Goal: Task Accomplishment & Management: Complete application form

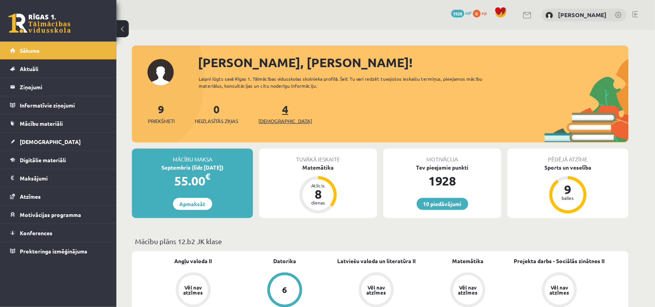
click at [274, 113] on link "4 Ieskaites" at bounding box center [285, 113] width 54 height 23
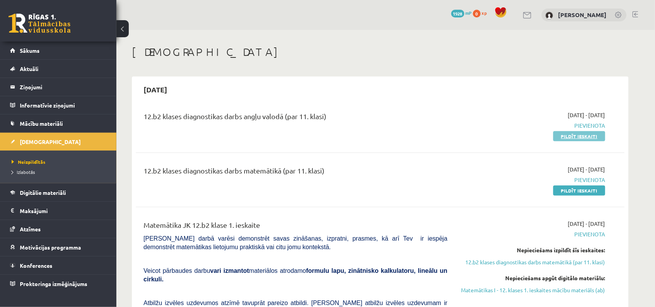
click at [565, 139] on link "Pildīt ieskaiti" at bounding box center [579, 136] width 52 height 10
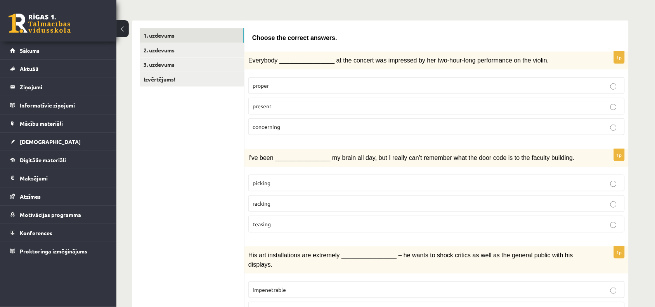
scroll to position [111, 0]
click at [357, 99] on label "present" at bounding box center [436, 105] width 376 height 17
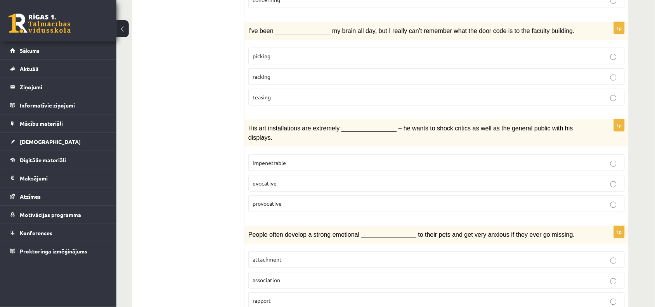
scroll to position [241, 0]
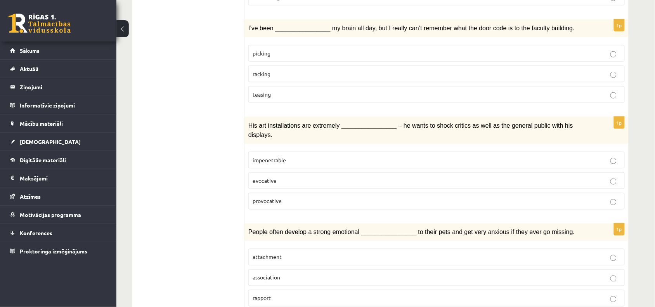
click at [282, 54] on p "picking" at bounding box center [437, 53] width 368 height 8
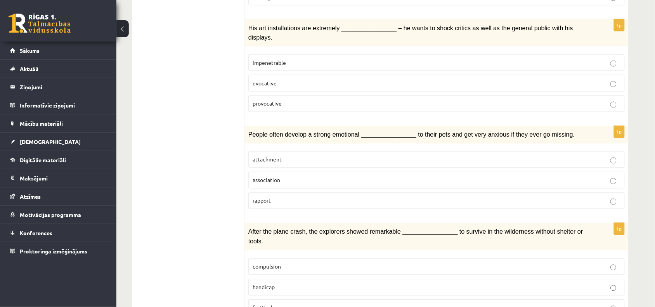
scroll to position [338, 0]
click at [306, 99] on p "provocative" at bounding box center [437, 103] width 368 height 8
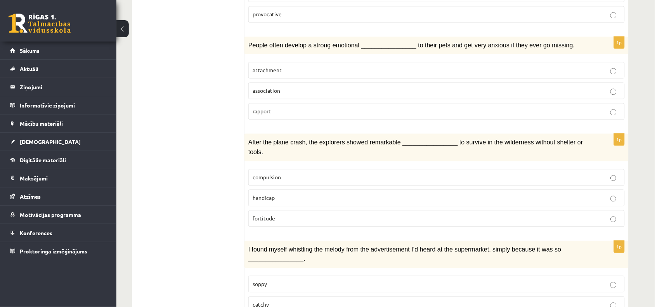
scroll to position [428, 0]
click at [297, 66] on p "attachment" at bounding box center [437, 70] width 368 height 8
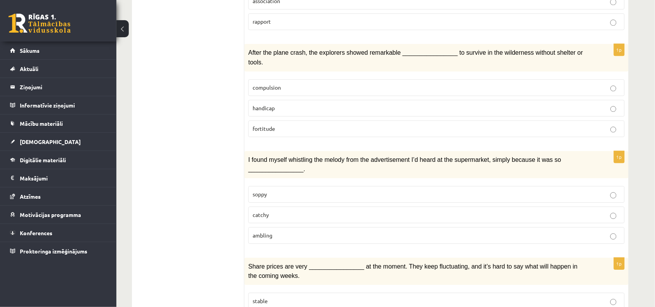
scroll to position [518, 0]
click at [295, 124] on p "fortitude" at bounding box center [437, 128] width 368 height 8
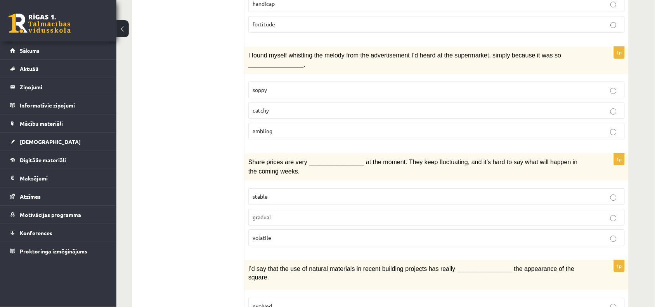
scroll to position [617, 0]
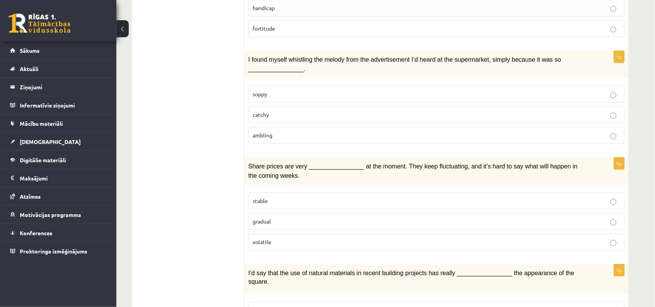
click at [293, 111] on p "catchy" at bounding box center [437, 115] width 368 height 8
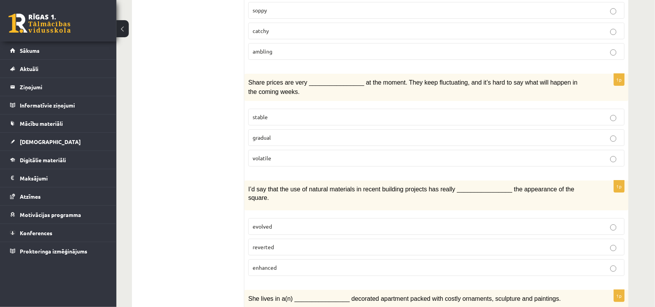
scroll to position [702, 0]
click at [272, 149] on label "volatile" at bounding box center [436, 157] width 376 height 17
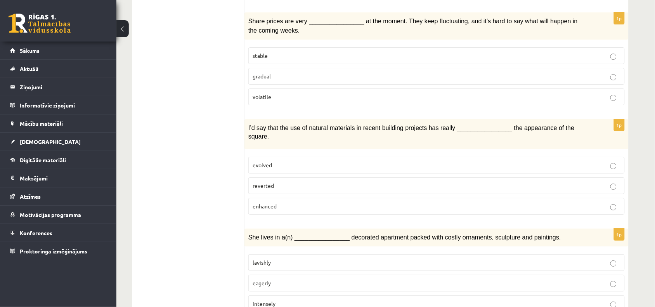
scroll to position [820, 0]
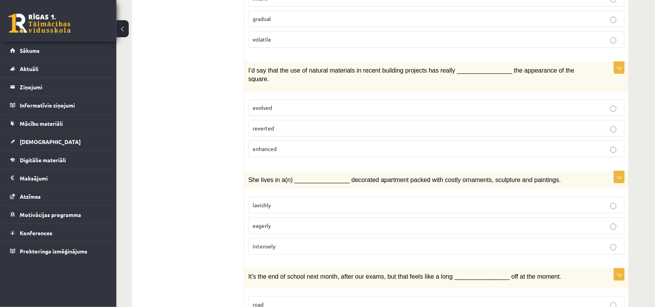
click at [275, 104] on p "evolved" at bounding box center [437, 108] width 368 height 8
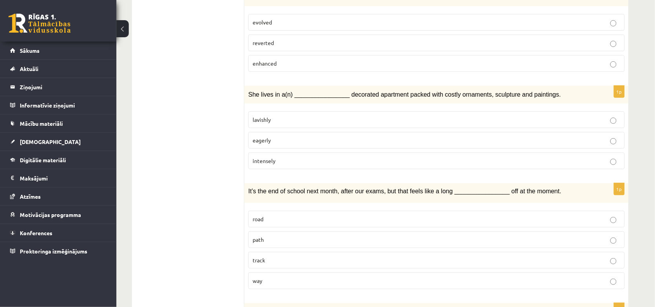
scroll to position [906, 0]
click at [260, 115] on p "lavishly" at bounding box center [437, 119] width 368 height 8
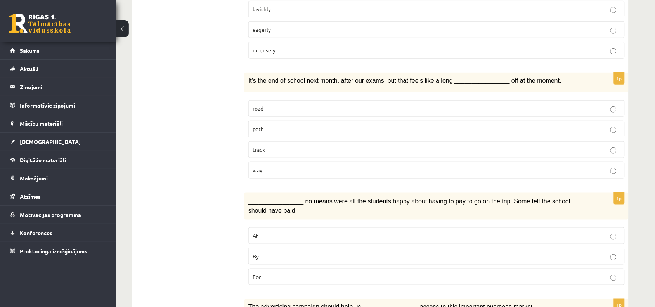
scroll to position [1017, 0]
click at [276, 124] on p "path" at bounding box center [437, 128] width 368 height 8
click at [270, 161] on label "way" at bounding box center [436, 169] width 376 height 17
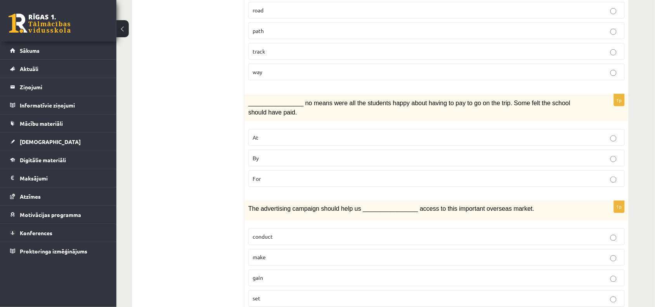
scroll to position [1119, 0]
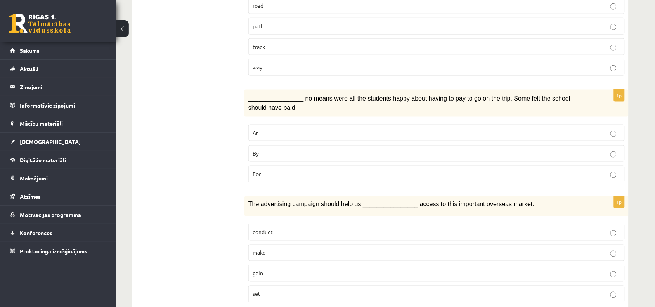
click at [267, 149] on p "By" at bounding box center [437, 153] width 368 height 8
click at [264, 269] on p "gain" at bounding box center [437, 273] width 368 height 8
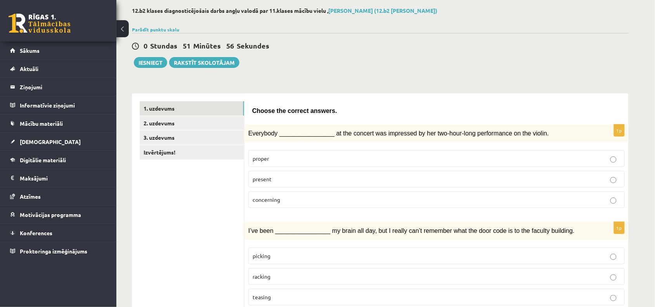
scroll to position [0, 0]
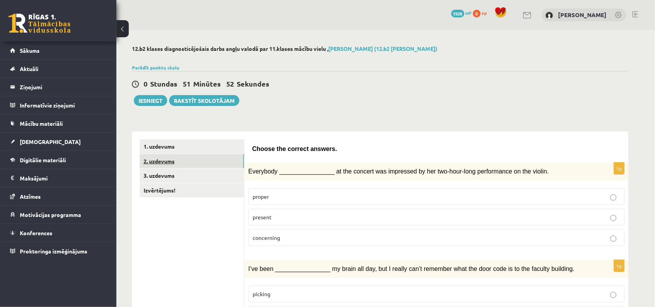
click at [189, 161] on link "2. uzdevums" at bounding box center [192, 161] width 104 height 14
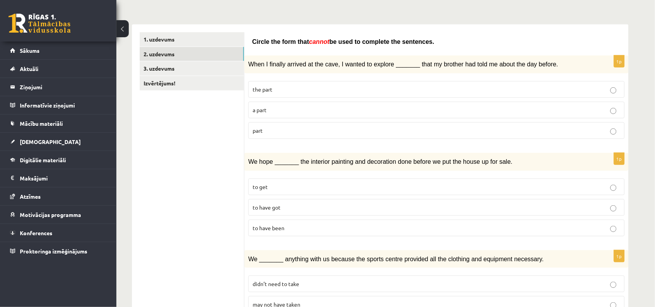
scroll to position [108, 0]
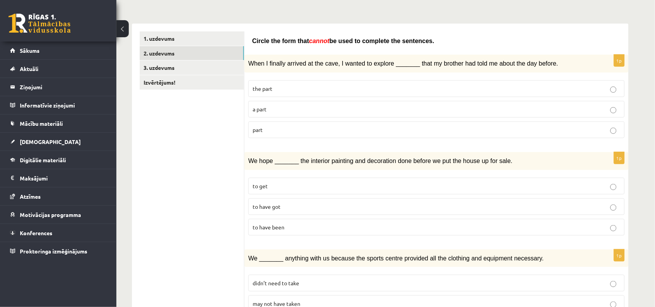
click at [309, 126] on p "part" at bounding box center [437, 130] width 368 height 8
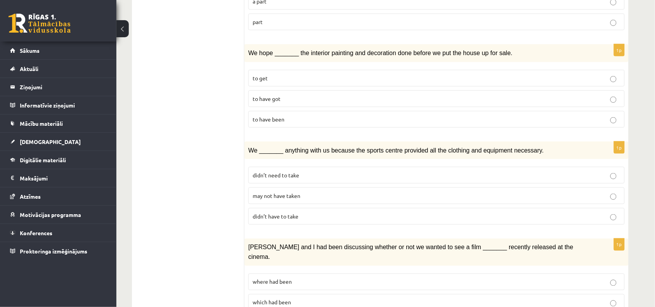
scroll to position [218, 0]
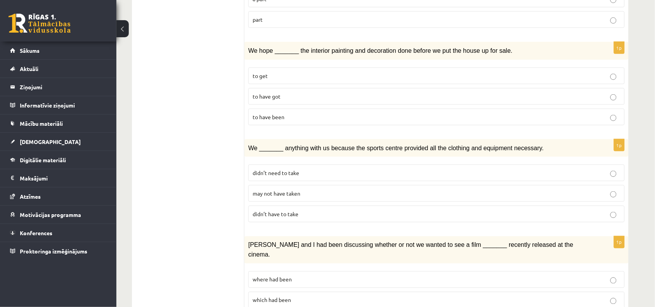
click at [324, 115] on p "to have been" at bounding box center [437, 117] width 368 height 8
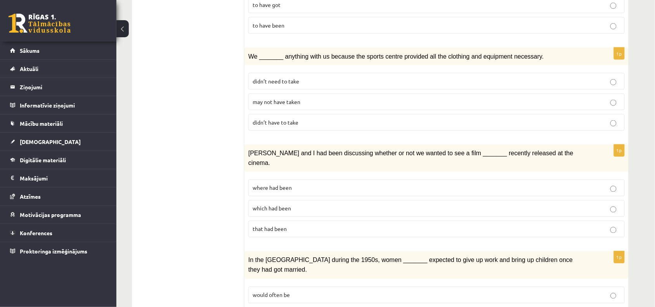
scroll to position [340, 0]
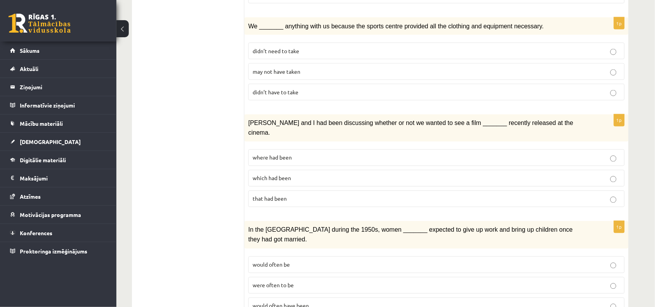
click at [277, 73] on span "may not have taken" at bounding box center [277, 71] width 48 height 7
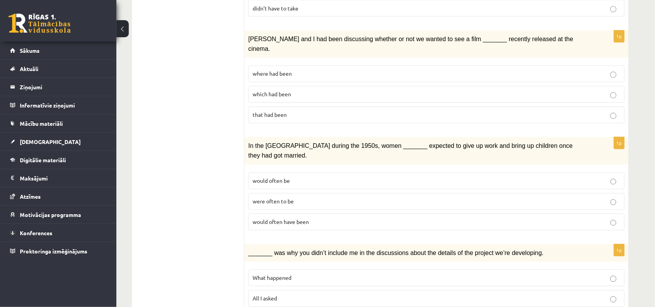
scroll to position [424, 0]
click at [258, 70] on span "where had been" at bounding box center [272, 73] width 39 height 7
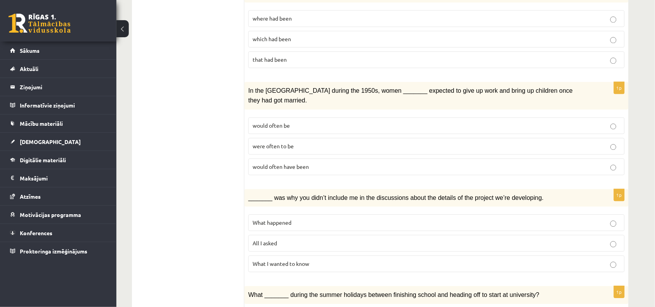
scroll to position [501, 0]
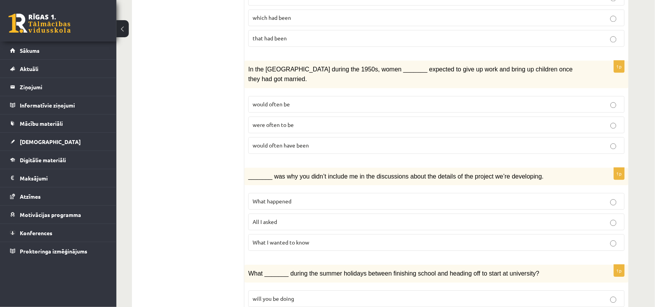
click at [275, 142] on span "would often have been" at bounding box center [281, 145] width 56 height 7
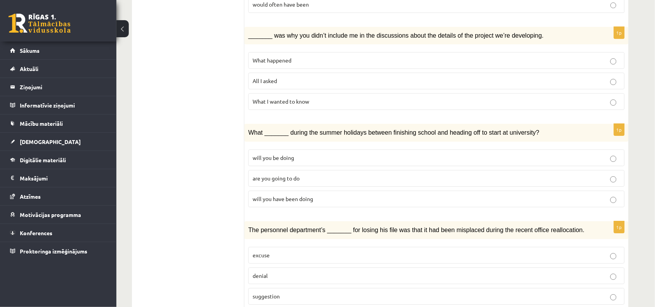
scroll to position [643, 0]
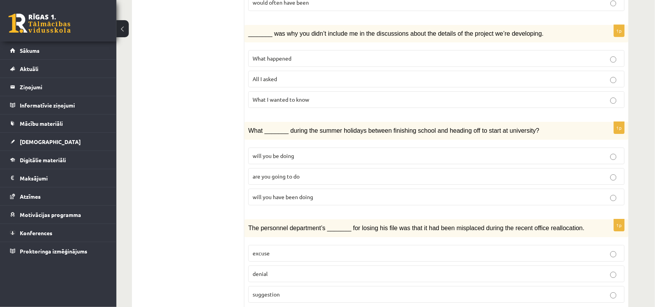
click at [275, 144] on fieldset "will you be doing are you going to do will you have been doing" at bounding box center [436, 176] width 376 height 64
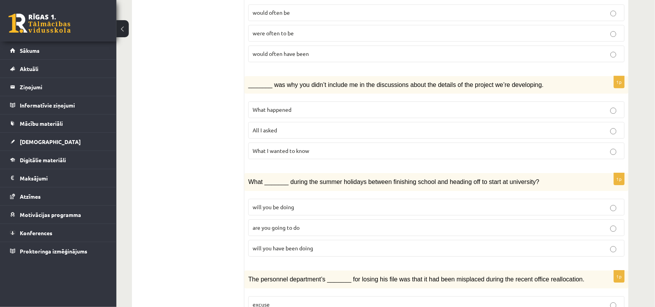
scroll to position [605, 0]
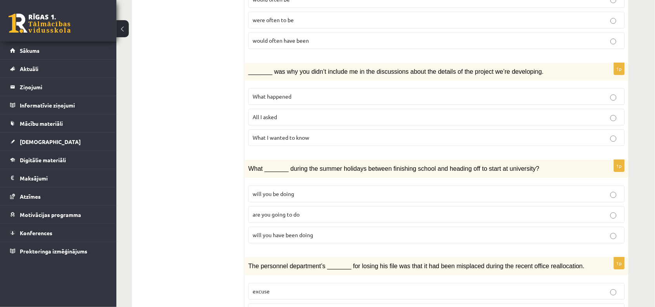
click at [272, 93] on span "What happened" at bounding box center [272, 96] width 39 height 7
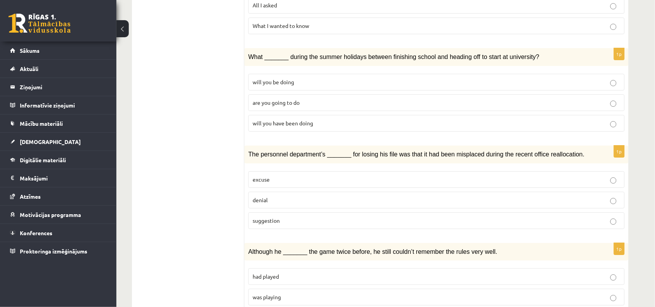
scroll to position [718, 0]
click at [264, 114] on label "will you have been doing" at bounding box center [436, 122] width 376 height 17
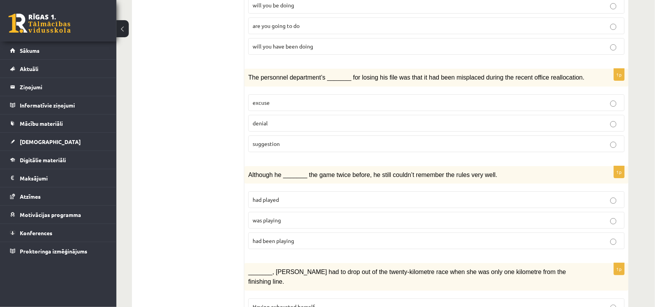
scroll to position [794, 0]
click at [266, 119] on span "denial" at bounding box center [260, 122] width 15 height 7
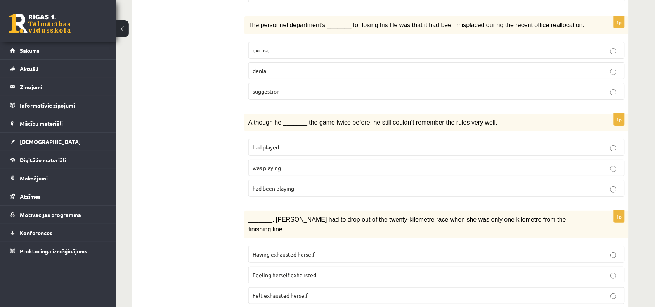
click at [286, 164] on p "was playing" at bounding box center [437, 168] width 368 height 8
drag, startPoint x: 286, startPoint y: 154, endPoint x: 185, endPoint y: 161, distance: 101.9
click at [307, 271] on span "Feeling herself exhausted" at bounding box center [285, 274] width 64 height 7
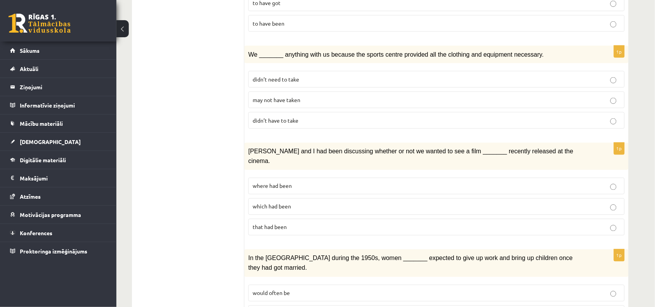
scroll to position [0, 0]
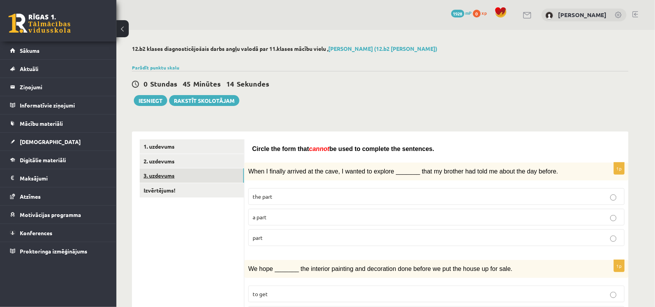
click at [203, 169] on link "3. uzdevums" at bounding box center [192, 175] width 104 height 14
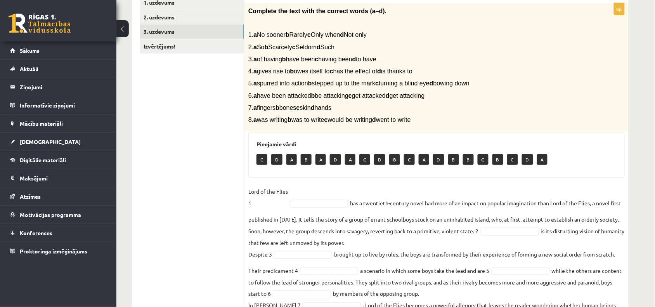
scroll to position [144, 0]
click at [198, 48] on link "Izvērtējums!" at bounding box center [192, 46] width 104 height 14
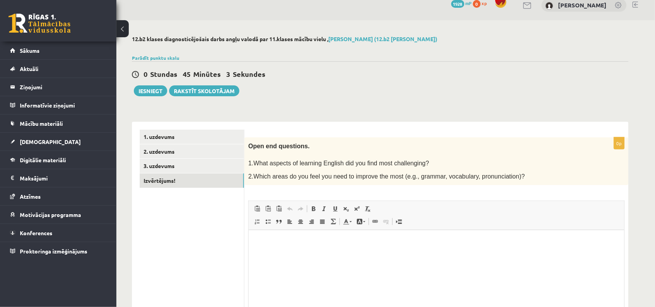
scroll to position [0, 0]
click at [176, 166] on link "3. uzdevums" at bounding box center [192, 166] width 104 height 14
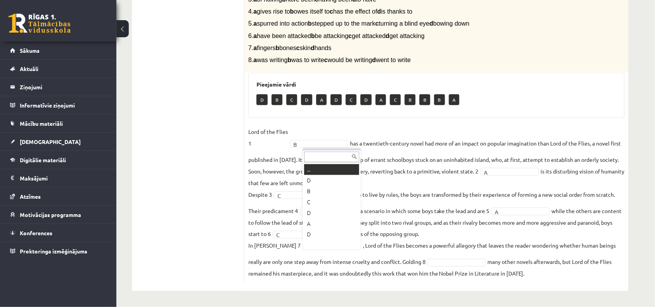
scroll to position [9, 0]
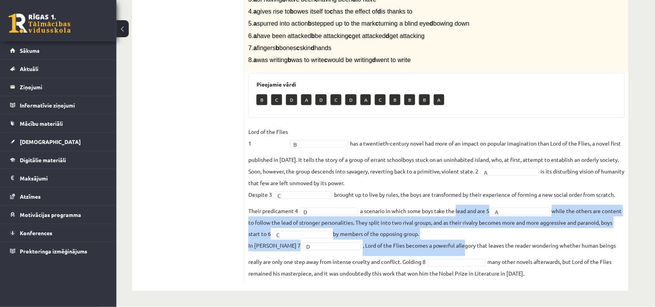
drag, startPoint x: 455, startPoint y: 214, endPoint x: 466, endPoint y: 246, distance: 33.1
click at [466, 246] on fieldset "Lord of the Flies 1 B * has a twentieth-century novel had more of an impact on …" at bounding box center [436, 203] width 376 height 154
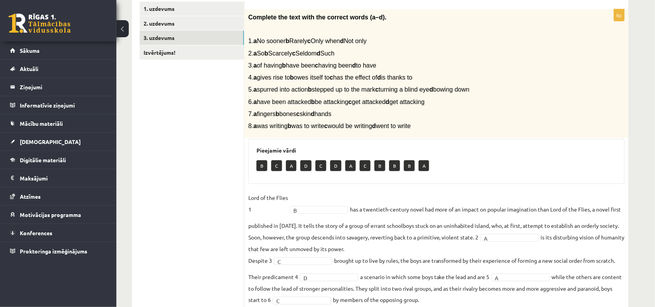
scroll to position [59, 0]
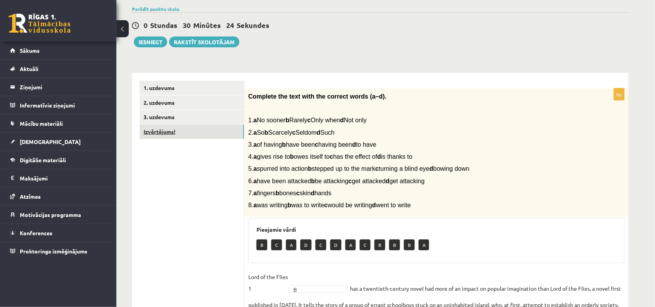
click at [173, 129] on link "Izvērtējums!" at bounding box center [192, 132] width 104 height 14
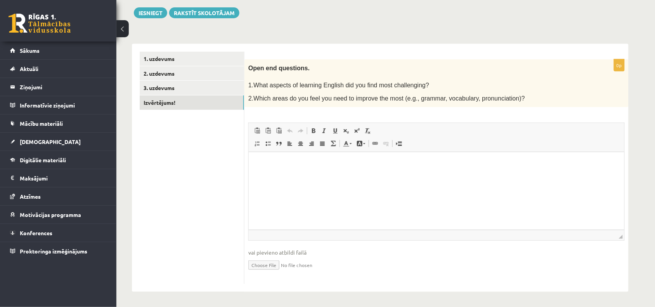
scroll to position [0, 0]
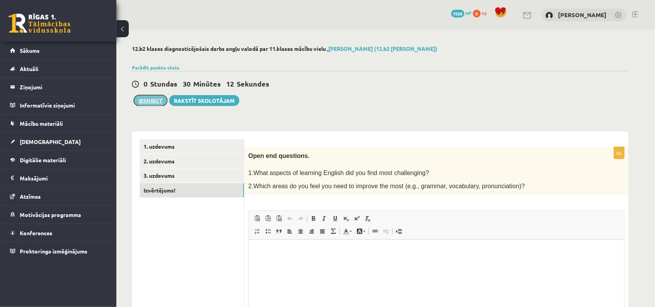
click at [148, 103] on button "Iesniegt" at bounding box center [150, 100] width 33 height 11
click at [168, 144] on link "1. uzdevums" at bounding box center [192, 146] width 104 height 14
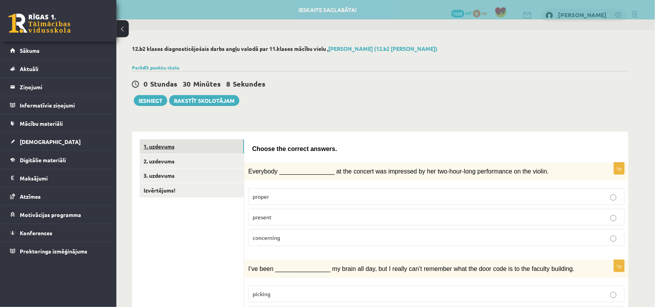
click at [168, 144] on link "1. uzdevums" at bounding box center [192, 146] width 104 height 14
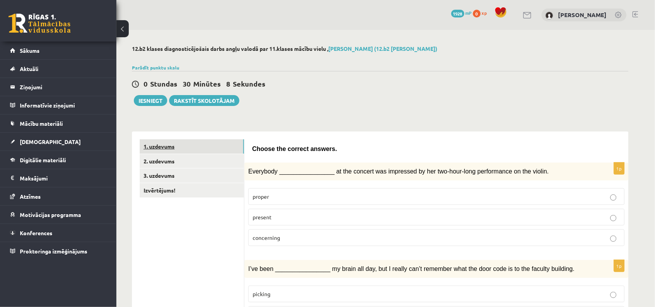
click at [181, 144] on link "1. uzdevums" at bounding box center [192, 146] width 104 height 14
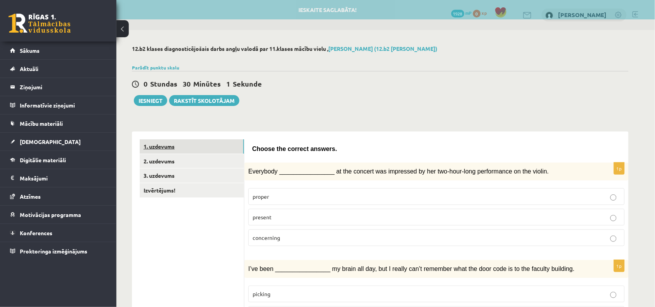
click at [177, 148] on link "1. uzdevums" at bounding box center [192, 146] width 104 height 14
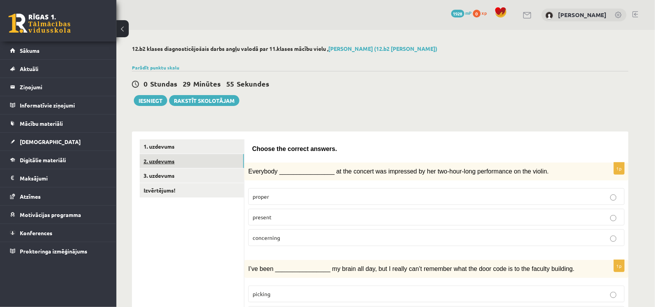
click at [171, 161] on link "2. uzdevums" at bounding box center [192, 161] width 104 height 14
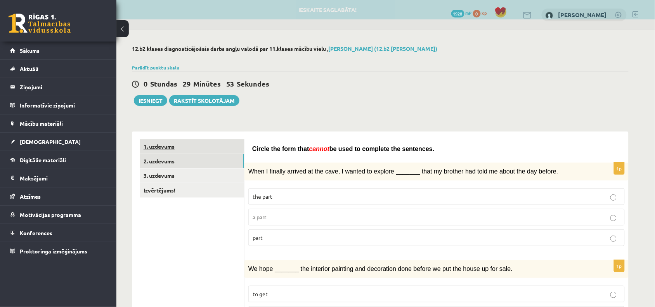
click at [176, 150] on link "1. uzdevums" at bounding box center [192, 146] width 104 height 14
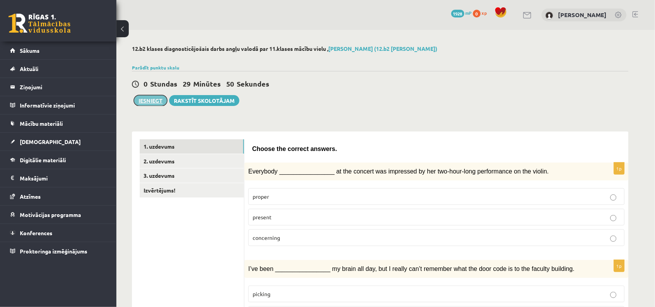
click at [150, 101] on button "Iesniegt" at bounding box center [150, 100] width 33 height 11
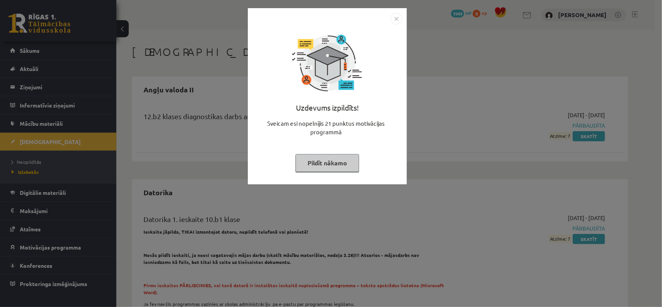
click at [314, 156] on button "Pildīt nākamo" at bounding box center [328, 163] width 64 height 18
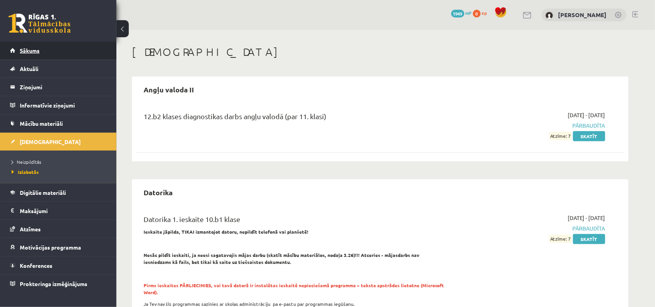
click at [32, 51] on span "Sākums" at bounding box center [30, 50] width 20 height 7
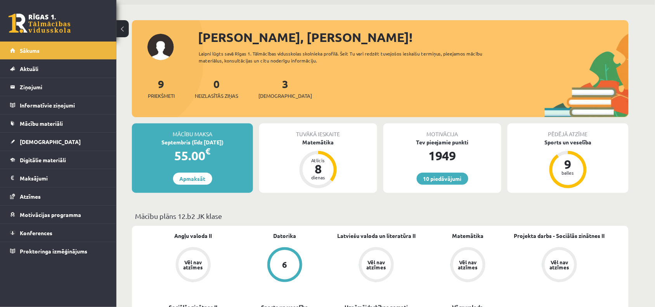
scroll to position [26, 0]
click at [272, 85] on link "3 Ieskaites" at bounding box center [285, 87] width 54 height 23
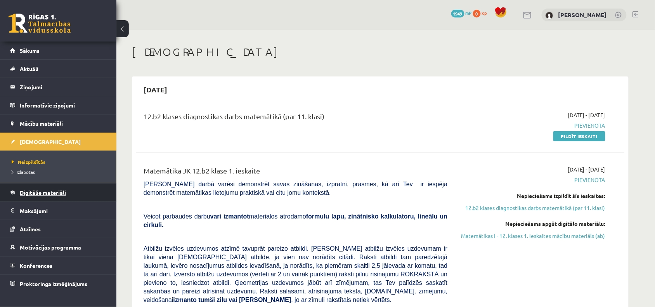
click at [38, 191] on span "Digitālie materiāli" at bounding box center [43, 192] width 46 height 7
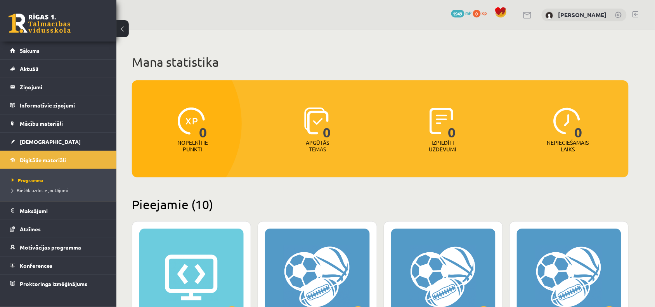
click at [635, 15] on link at bounding box center [636, 14] width 6 height 6
